Goal: Information Seeking & Learning: Learn about a topic

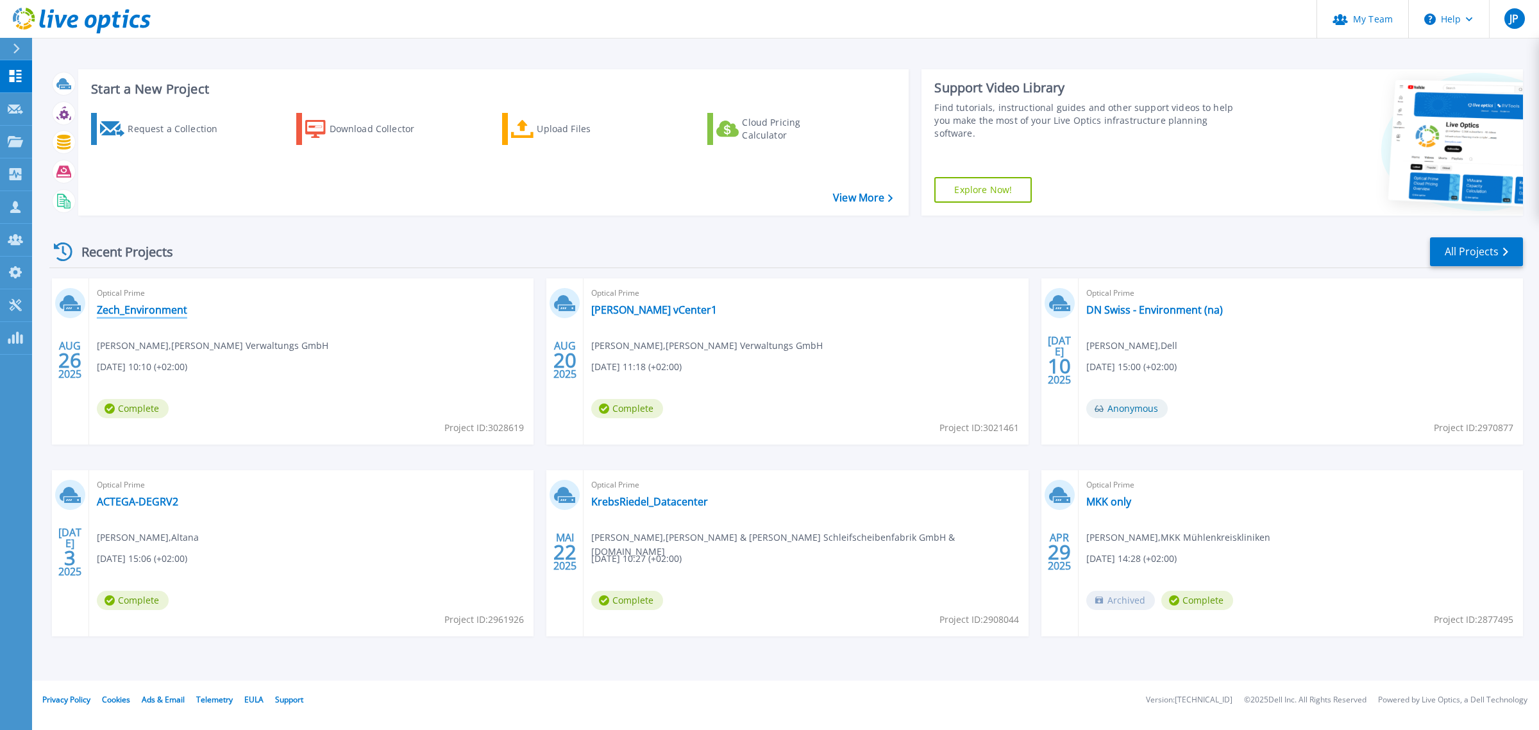
click at [151, 310] on link "Zech_Environment" at bounding box center [142, 309] width 90 height 13
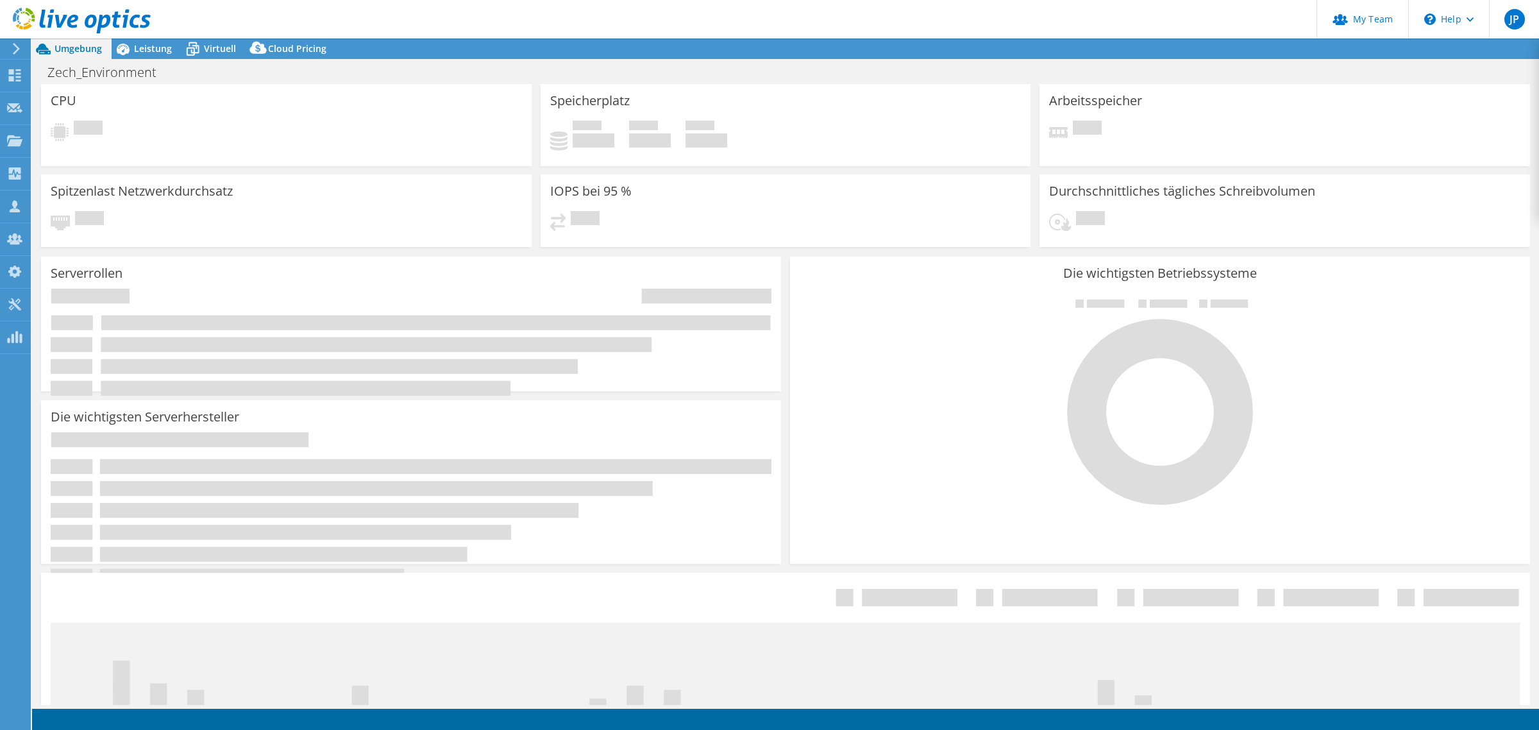
select select "USD"
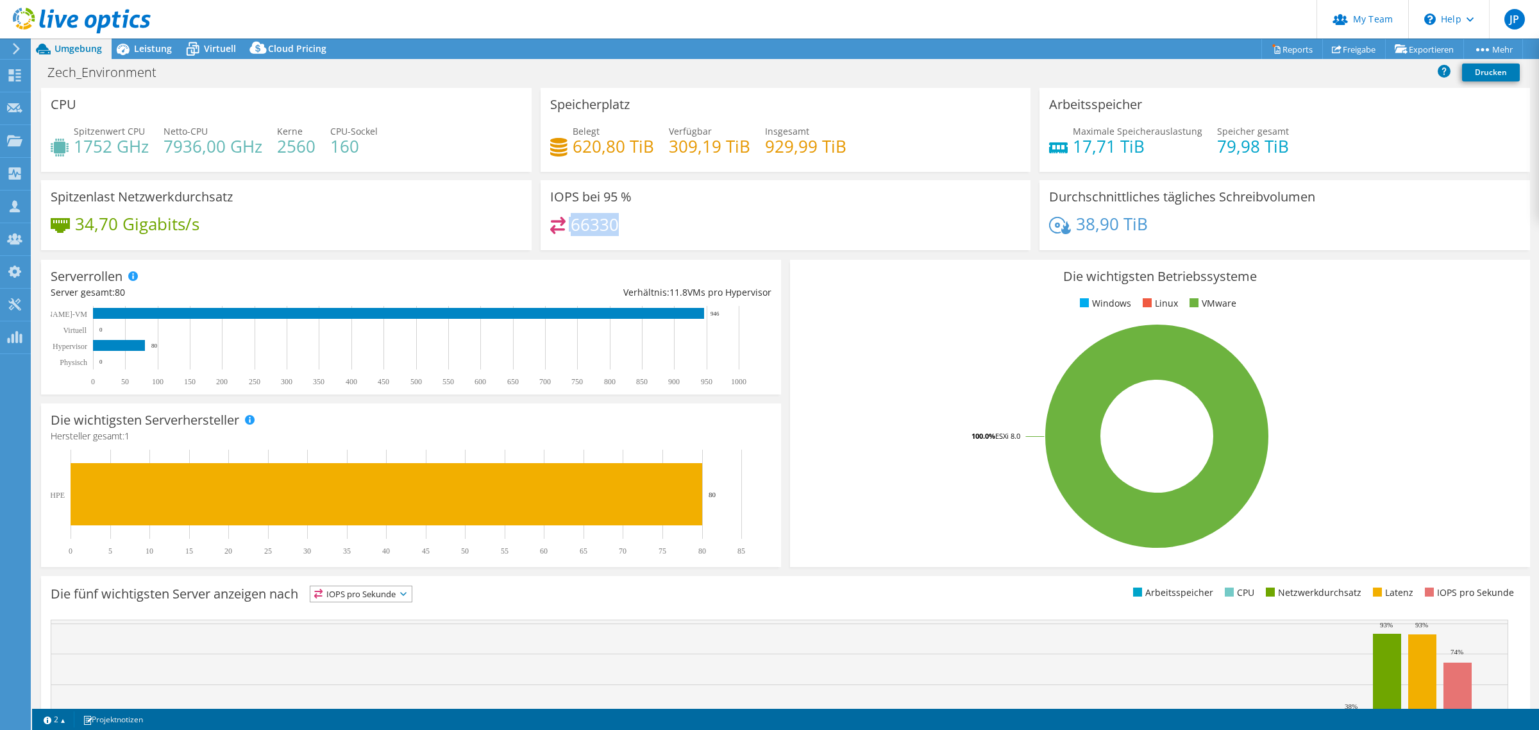
drag, startPoint x: 565, startPoint y: 224, endPoint x: 619, endPoint y: 220, distance: 53.4
click at [619, 221] on div "66330" at bounding box center [785, 231] width 471 height 28
click at [617, 219] on div "66330" at bounding box center [785, 231] width 471 height 28
drag, startPoint x: 569, startPoint y: 221, endPoint x: 625, endPoint y: 220, distance: 55.8
click at [625, 221] on div "66330" at bounding box center [785, 231] width 471 height 28
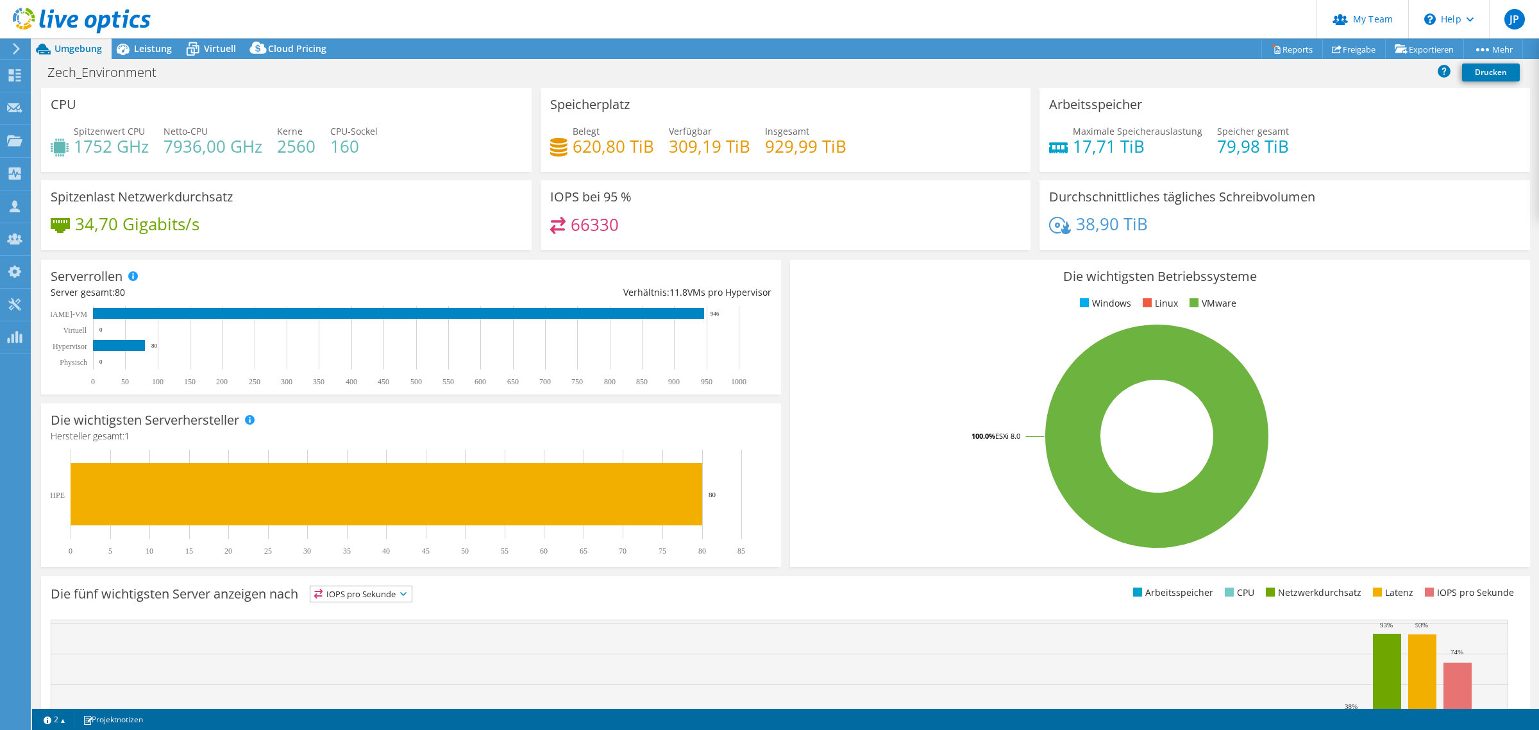
click at [625, 220] on div "66330" at bounding box center [785, 231] width 471 height 28
drag, startPoint x: 204, startPoint y: 43, endPoint x: 186, endPoint y: 45, distance: 18.1
click at [202, 43] on div "Virtuell" at bounding box center [213, 48] width 64 height 21
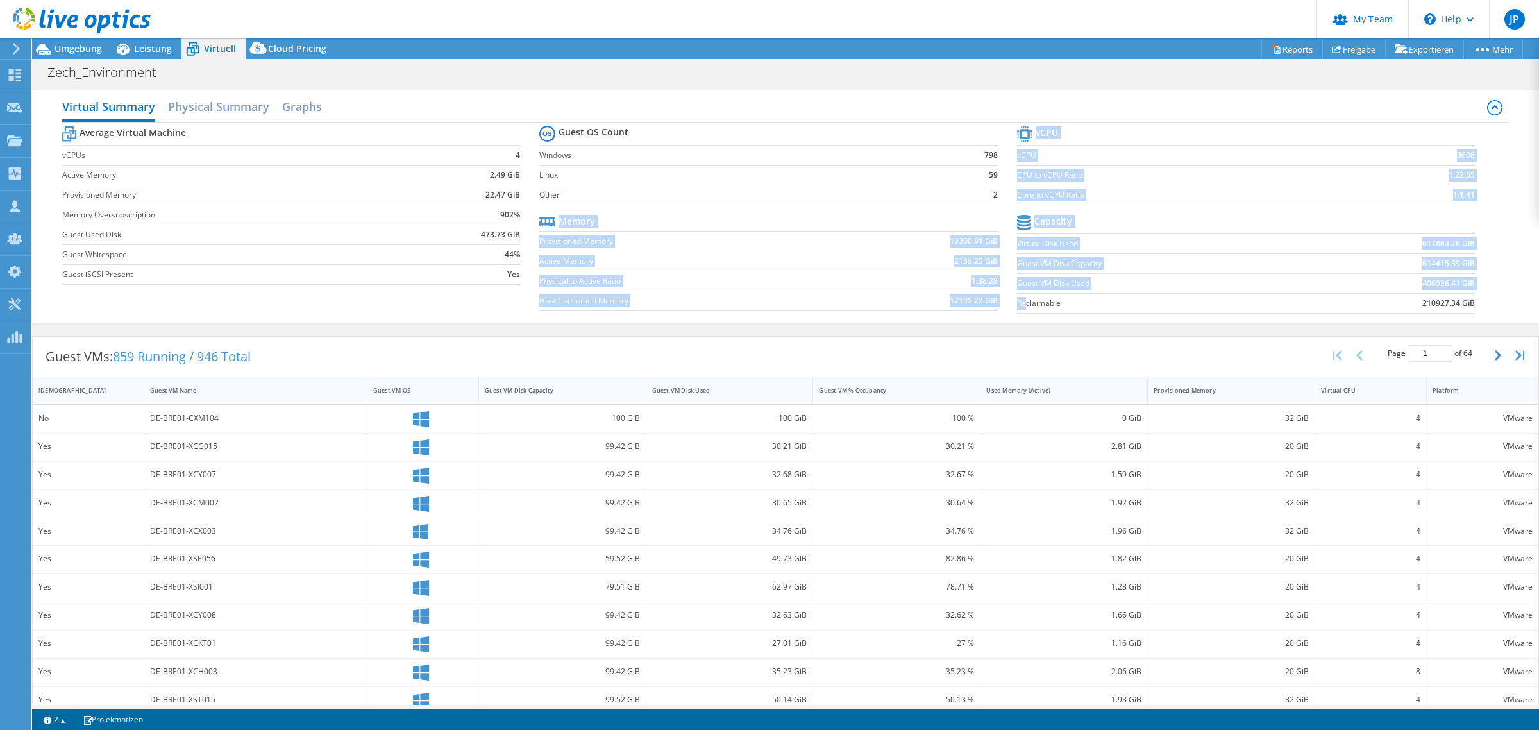
drag, startPoint x: 1001, startPoint y: 308, endPoint x: 1017, endPoint y: 306, distance: 16.2
click at [1017, 306] on div "Average Virtual Machine vCPUs 4 Active Memory 2.49 GiB Provisioned Memory 22.47…" at bounding box center [785, 220] width 1446 height 197
click at [1017, 306] on label "Reclaimable" at bounding box center [1162, 303] width 290 height 13
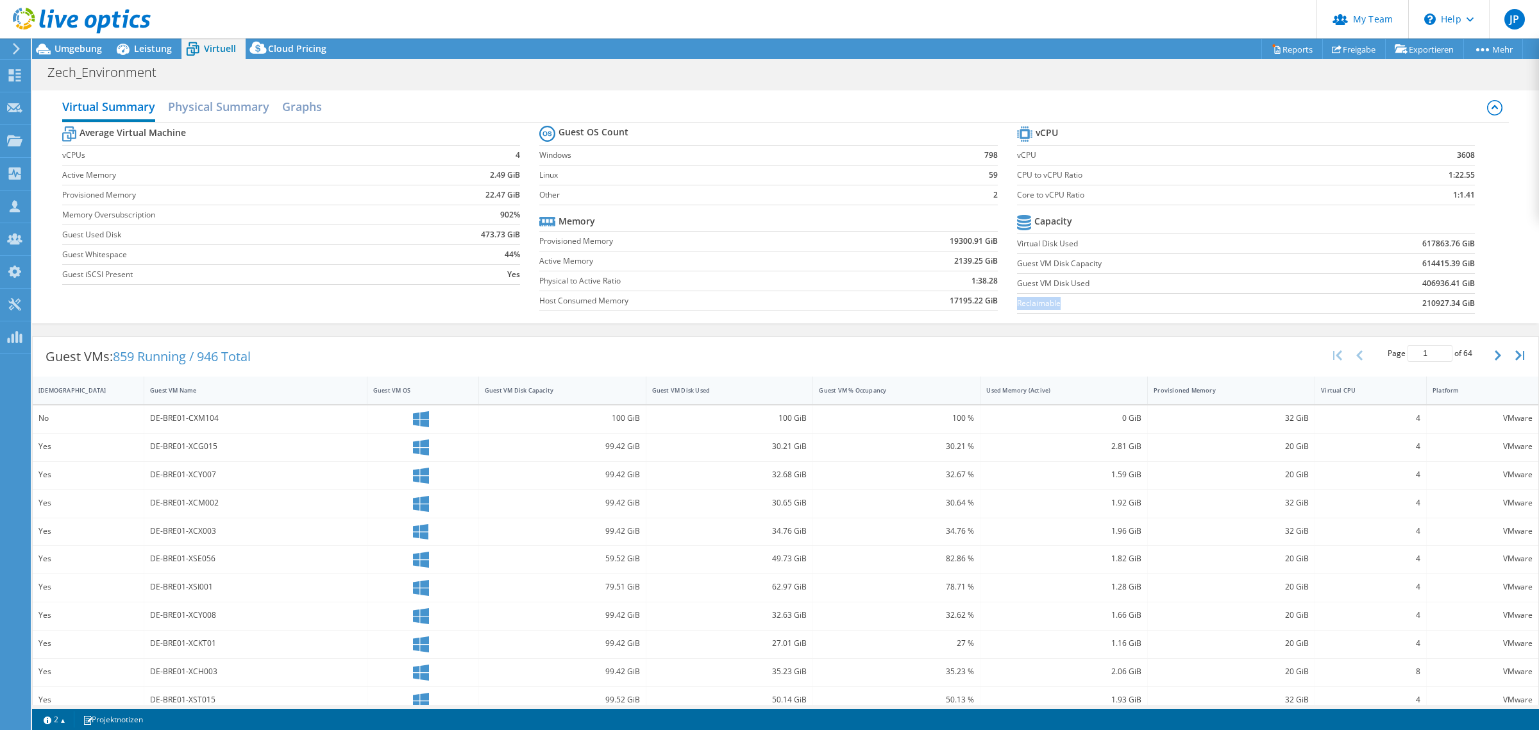
click at [1017, 306] on label "Reclaimable" at bounding box center [1162, 303] width 290 height 13
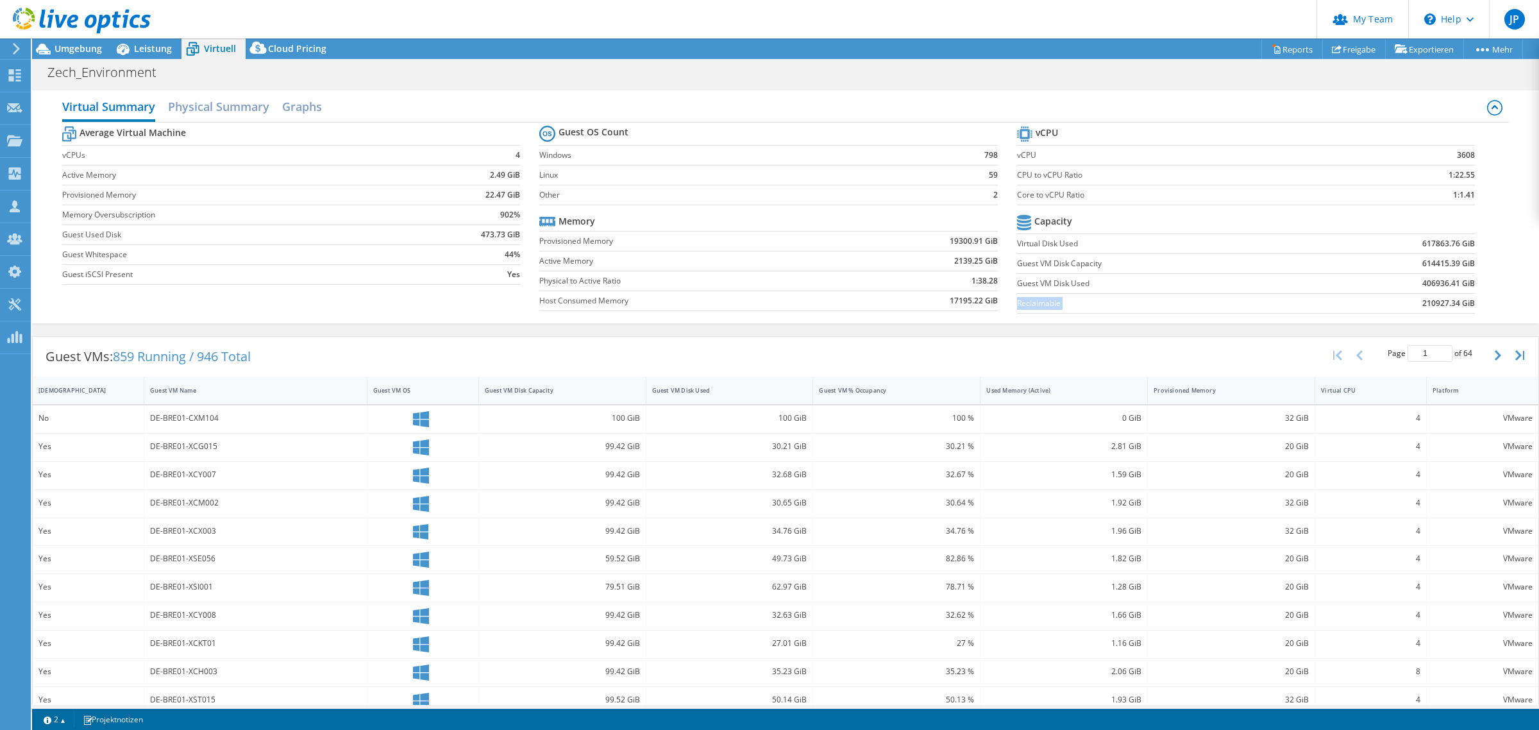
click at [1017, 306] on label "Reclaimable" at bounding box center [1162, 303] width 290 height 13
click at [1103, 303] on label "Reclaimable" at bounding box center [1162, 303] width 290 height 13
click at [1097, 303] on label "Reclaimable" at bounding box center [1162, 303] width 290 height 13
drag, startPoint x: 1013, startPoint y: 264, endPoint x: 1094, endPoint y: 270, distance: 81.6
click at [1094, 270] on label "Guest VM Disk Capacity" at bounding box center [1162, 263] width 290 height 13
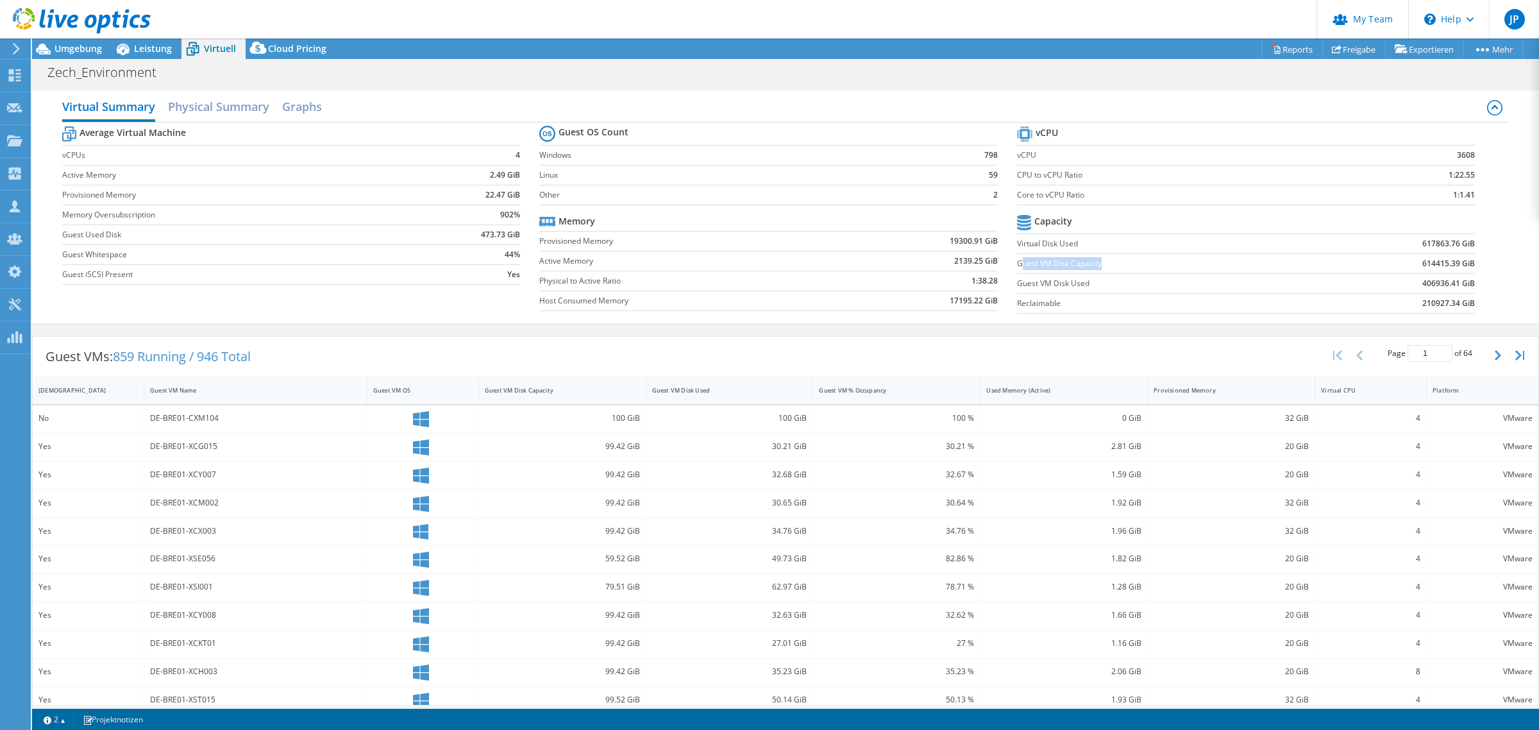
click at [1094, 270] on label "Guest VM Disk Capacity" at bounding box center [1162, 263] width 290 height 13
drag, startPoint x: 1010, startPoint y: 245, endPoint x: 1074, endPoint y: 246, distance: 64.1
click at [1074, 246] on label "Virtual Disk Used" at bounding box center [1162, 243] width 290 height 13
copy label "Virtual Disk Used"
drag, startPoint x: 1010, startPoint y: 286, endPoint x: 1097, endPoint y: 287, distance: 87.8
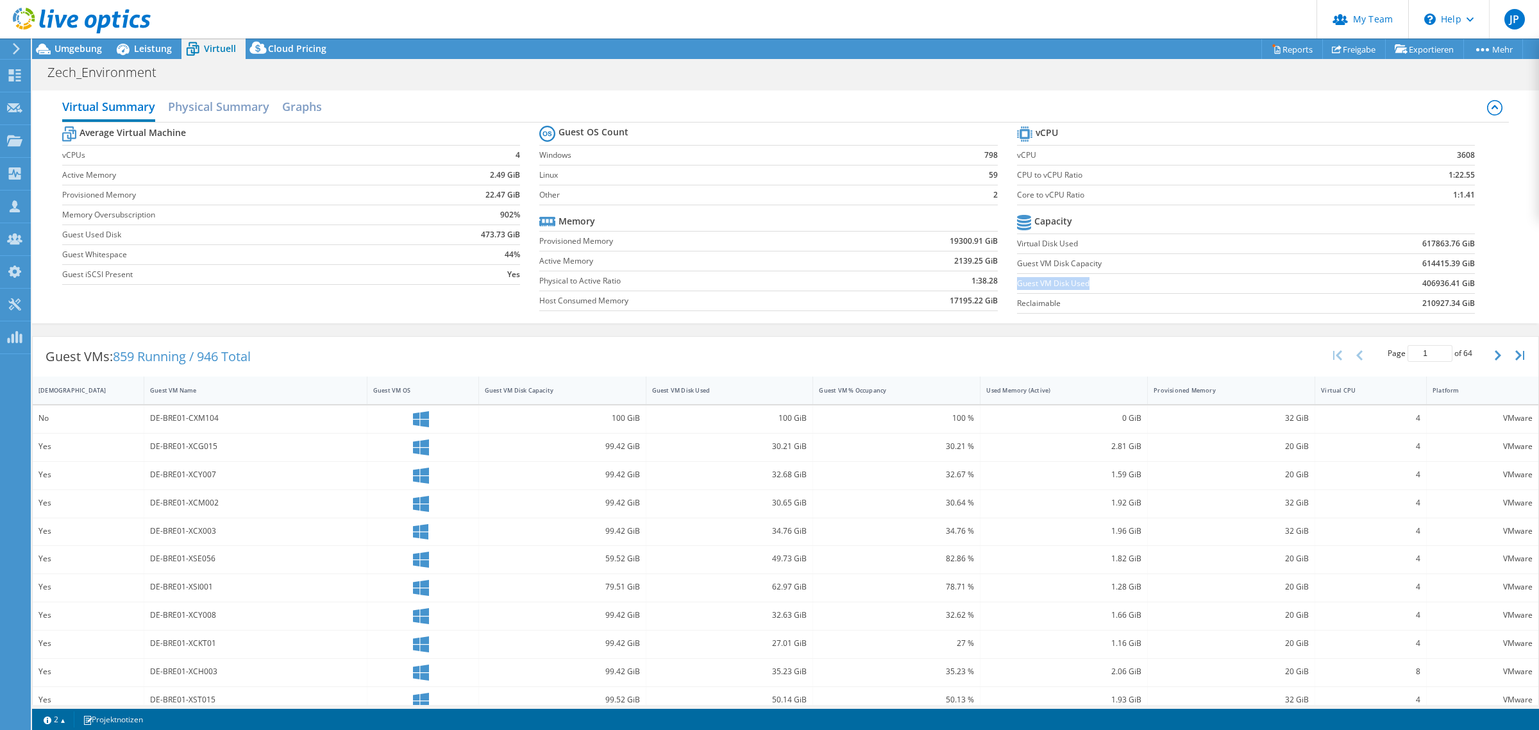
click at [1097, 287] on label "Guest VM Disk Used" at bounding box center [1162, 283] width 290 height 13
copy label "Guest VM Disk Used"
drag, startPoint x: 1074, startPoint y: 251, endPoint x: 1066, endPoint y: 251, distance: 7.7
click at [1072, 251] on td "Virtual Disk Used" at bounding box center [1162, 243] width 290 height 20
